Goal: Find specific page/section: Find specific page/section

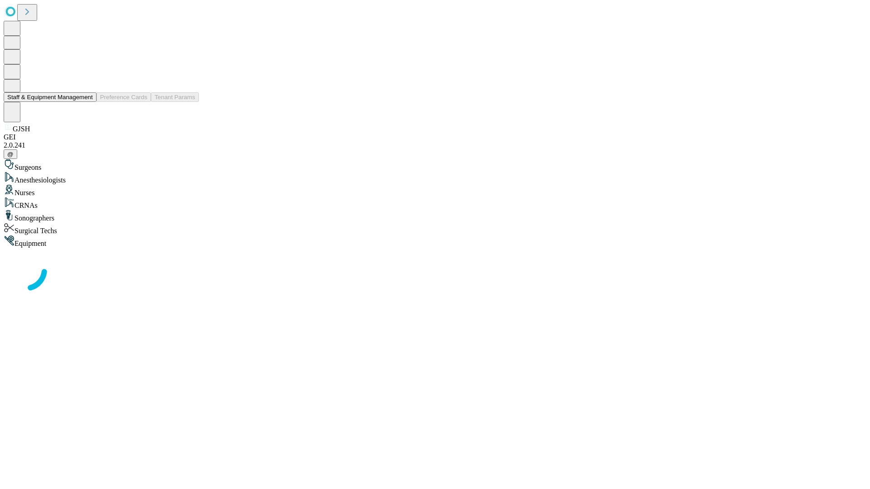
click at [87, 102] on button "Staff & Equipment Management" at bounding box center [50, 97] width 93 height 10
